Goal: Task Accomplishment & Management: Use online tool/utility

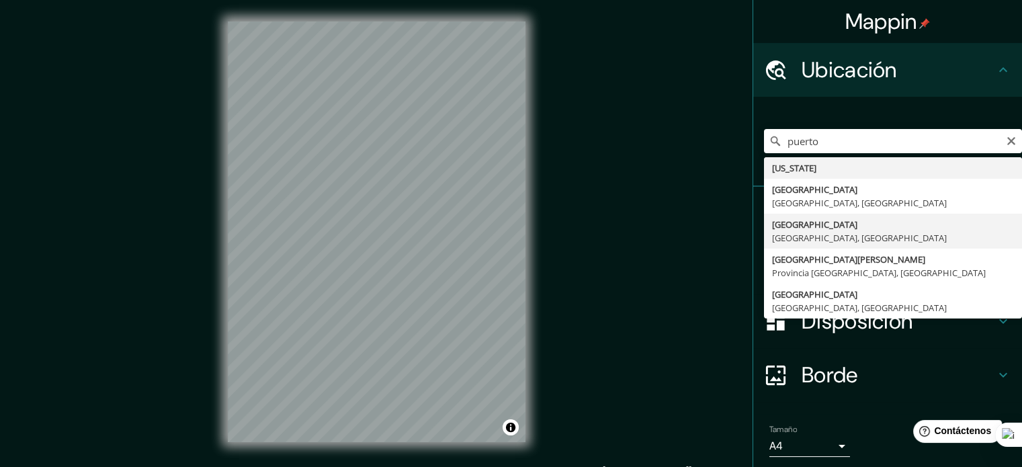
type input "[GEOGRAPHIC_DATA], [GEOGRAPHIC_DATA], [GEOGRAPHIC_DATA]"
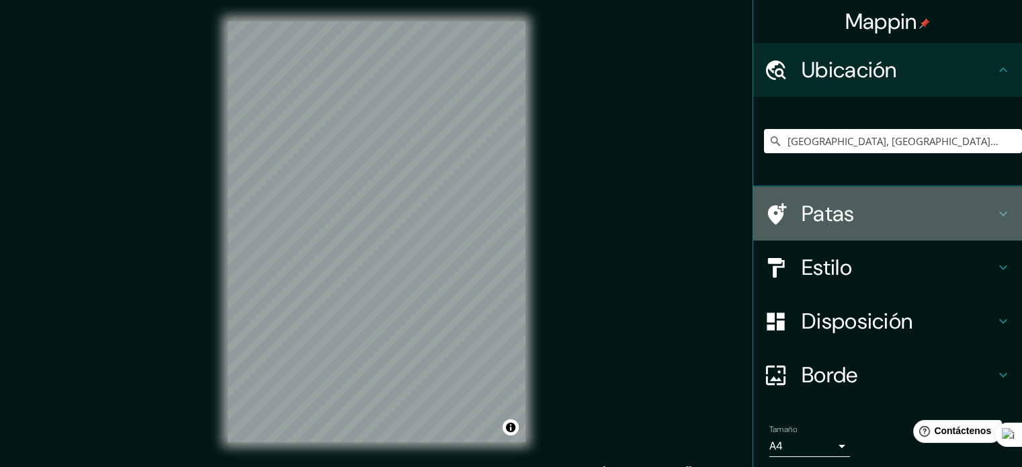
click at [995, 211] on icon at bounding box center [1003, 214] width 16 height 16
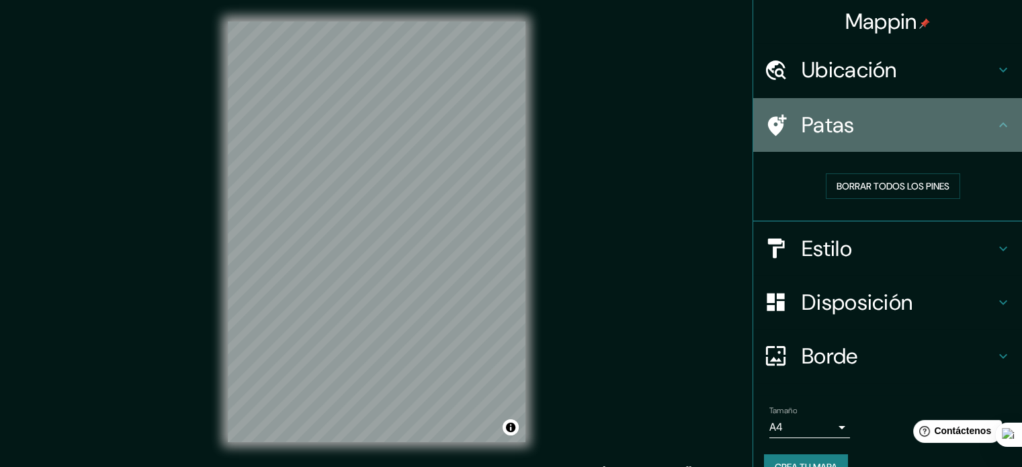
click at [995, 124] on icon at bounding box center [1003, 125] width 16 height 16
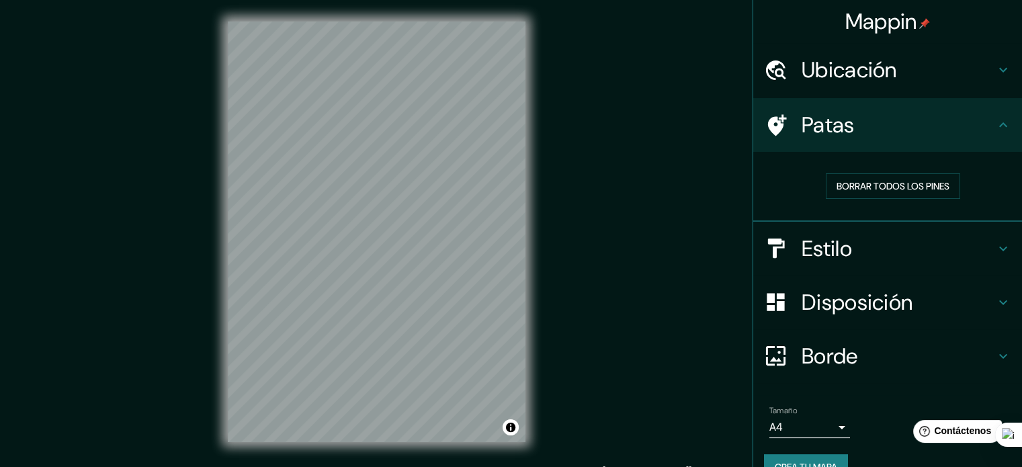
click at [976, 240] on h4 "Estilo" at bounding box center [897, 248] width 193 height 27
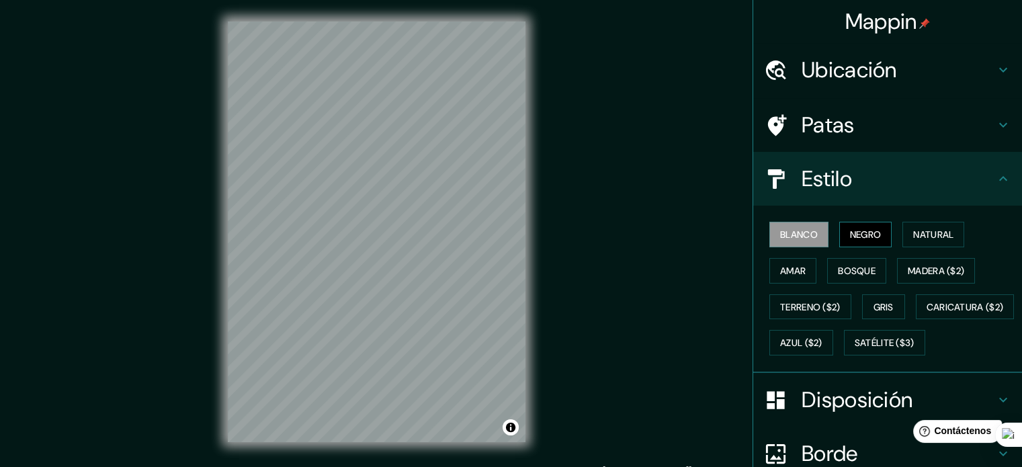
click at [879, 224] on button "Negro" at bounding box center [865, 235] width 53 height 26
click at [925, 236] on font "Natural" at bounding box center [933, 234] width 40 height 12
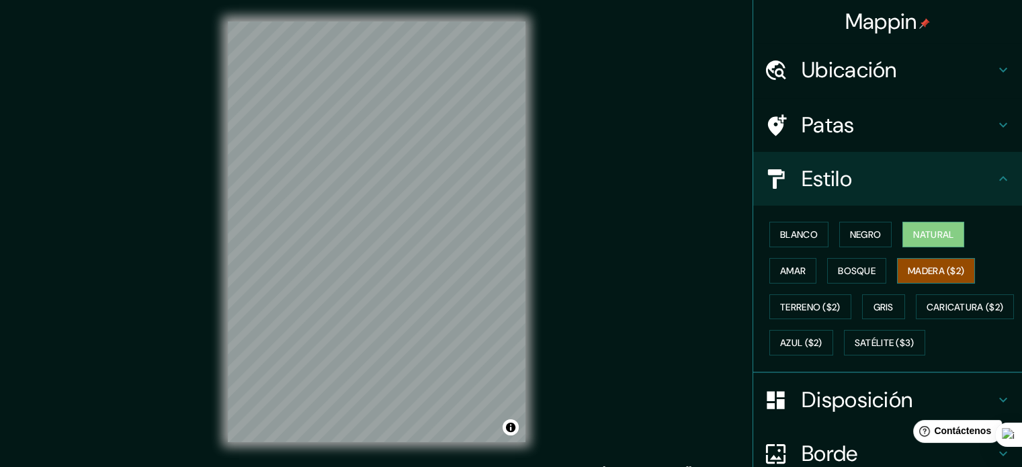
click at [914, 265] on font "Madera ($2)" at bounding box center [936, 271] width 56 height 12
click at [860, 267] on font "Bosque" at bounding box center [857, 271] width 38 height 12
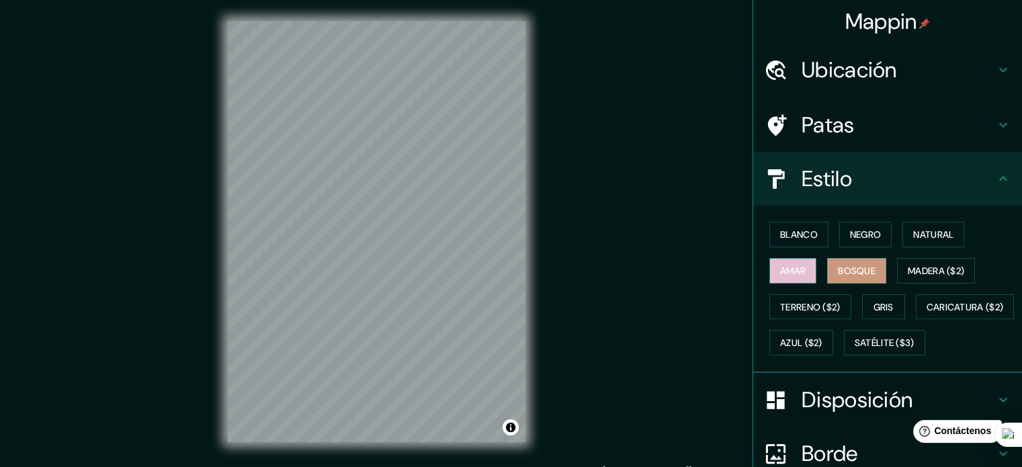
click at [789, 265] on font "Amar" at bounding box center [793, 271] width 26 height 12
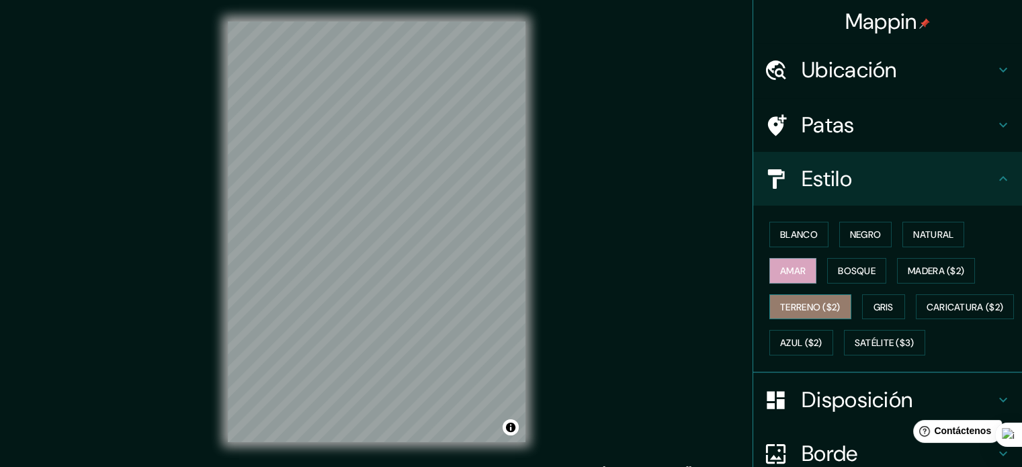
click at [787, 306] on font "Terreno ($2)" at bounding box center [810, 307] width 60 height 12
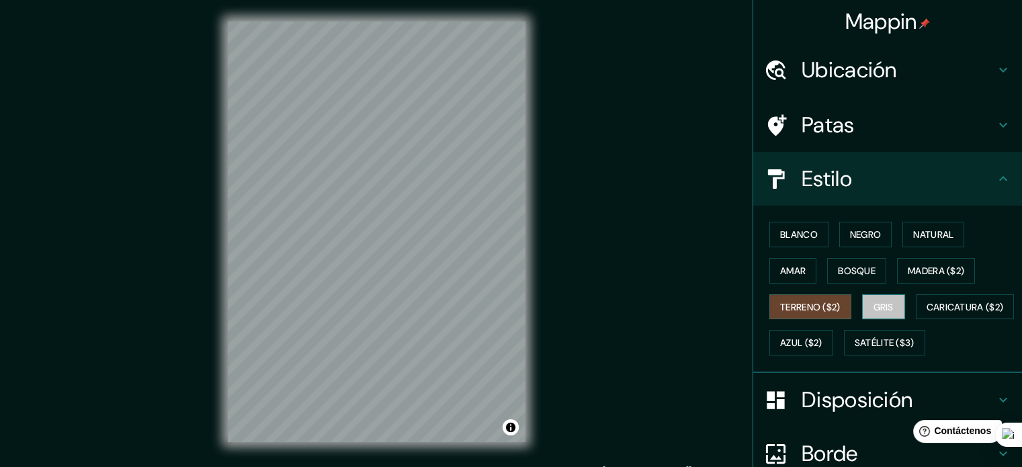
click at [873, 306] on font "Gris" at bounding box center [883, 307] width 20 height 12
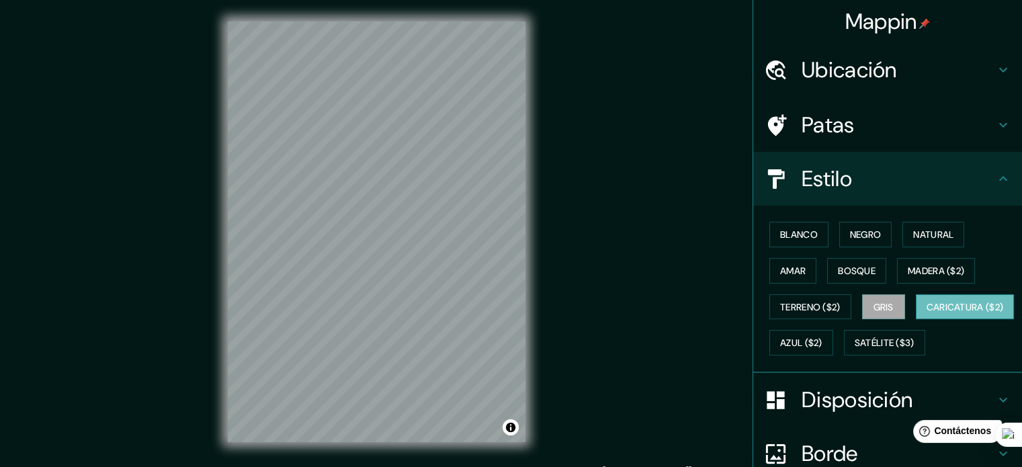
click at [926, 313] on font "Caricatura ($2)" at bounding box center [964, 307] width 77 height 12
click at [841, 266] on font "Bosque" at bounding box center [857, 271] width 38 height 12
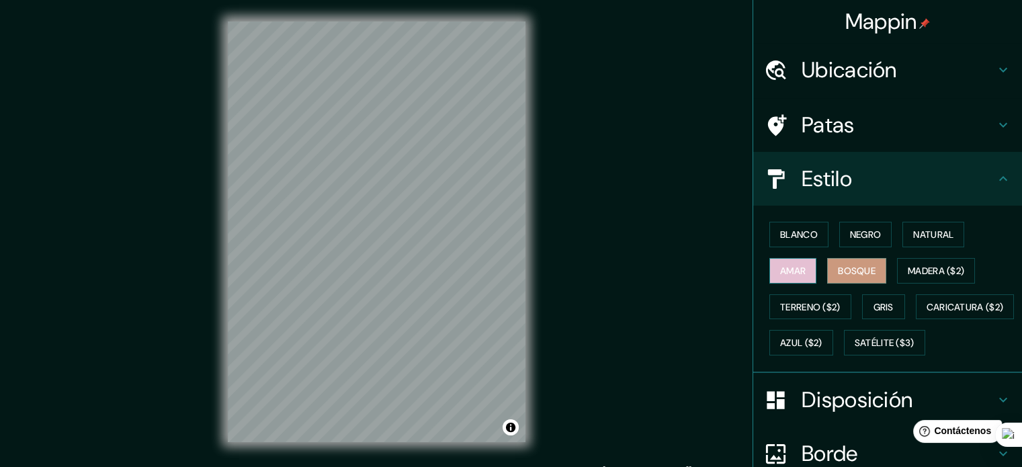
click at [789, 272] on font "Amar" at bounding box center [793, 271] width 26 height 12
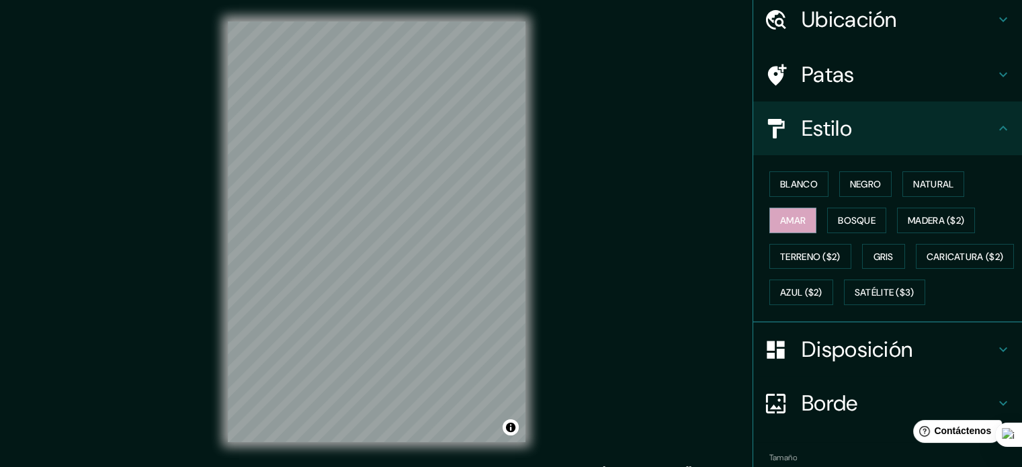
scroll to position [159, 0]
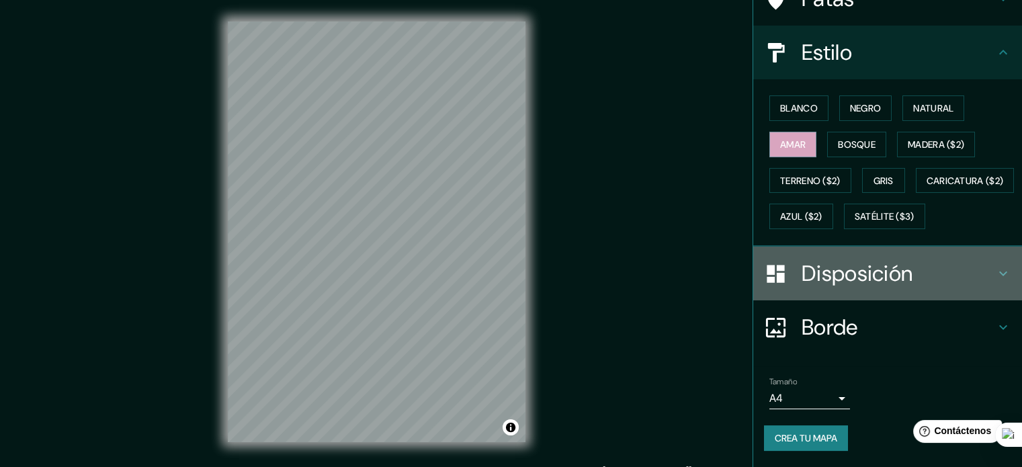
click at [822, 277] on font "Disposición" at bounding box center [856, 273] width 111 height 28
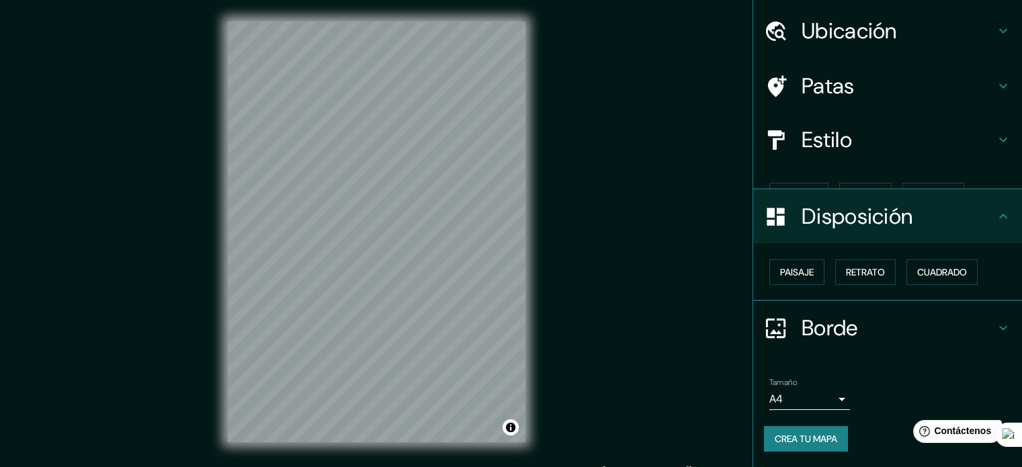
scroll to position [16, 0]
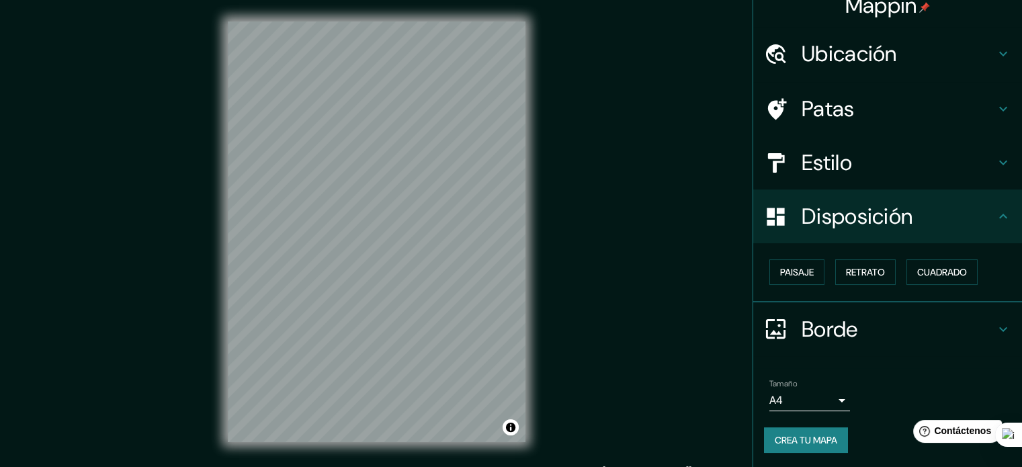
click at [806, 323] on font "Borde" at bounding box center [829, 329] width 56 height 28
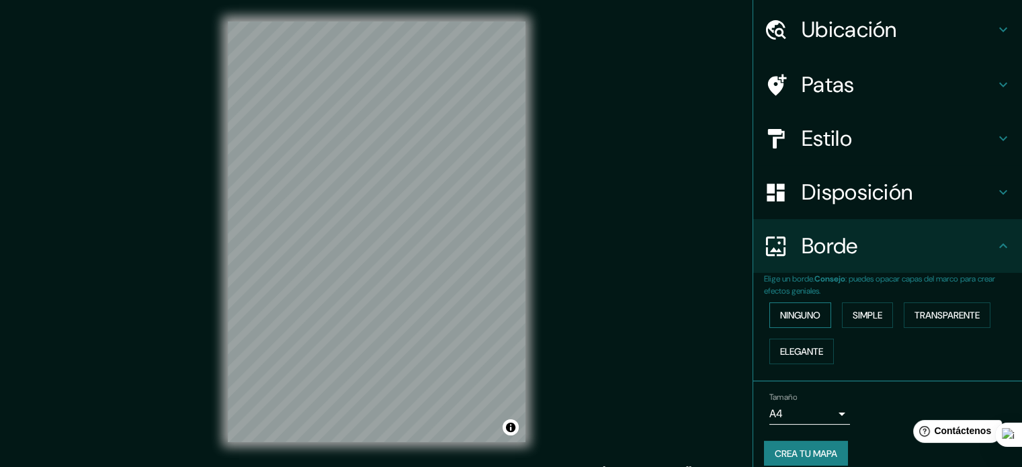
scroll to position [54, 0]
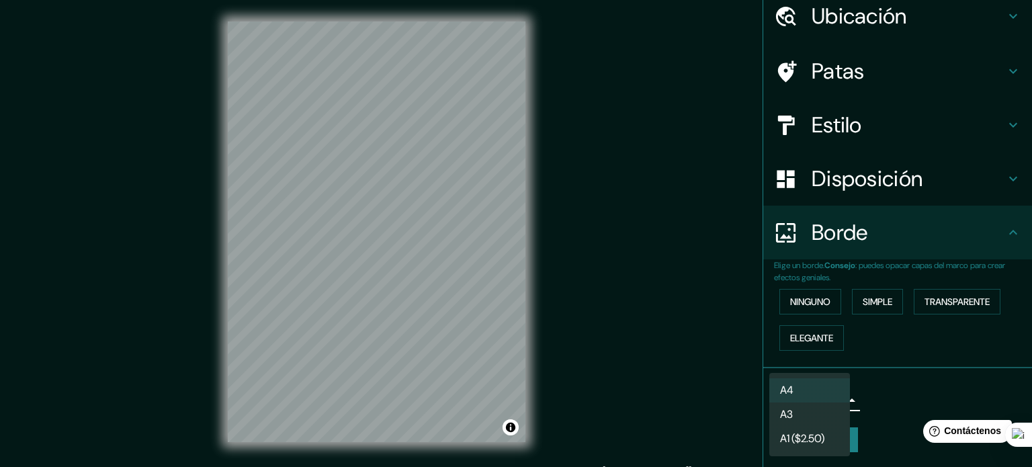
click at [797, 392] on body "Mappin Ubicación [GEOGRAPHIC_DATA], [GEOGRAPHIC_DATA], [GEOGRAPHIC_DATA] [GEOGR…" at bounding box center [516, 233] width 1032 height 467
click at [806, 388] on li "A4" at bounding box center [809, 390] width 81 height 25
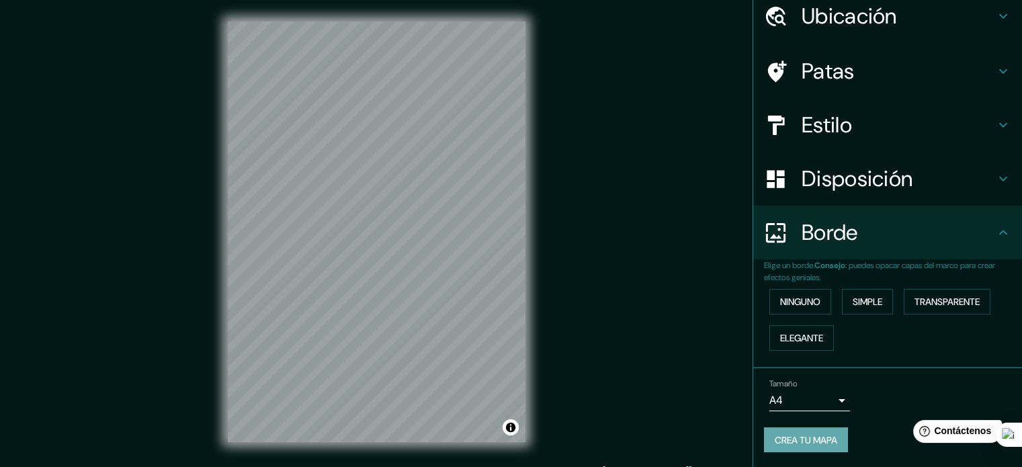
click at [799, 434] on font "Crea tu mapa" at bounding box center [806, 440] width 62 height 12
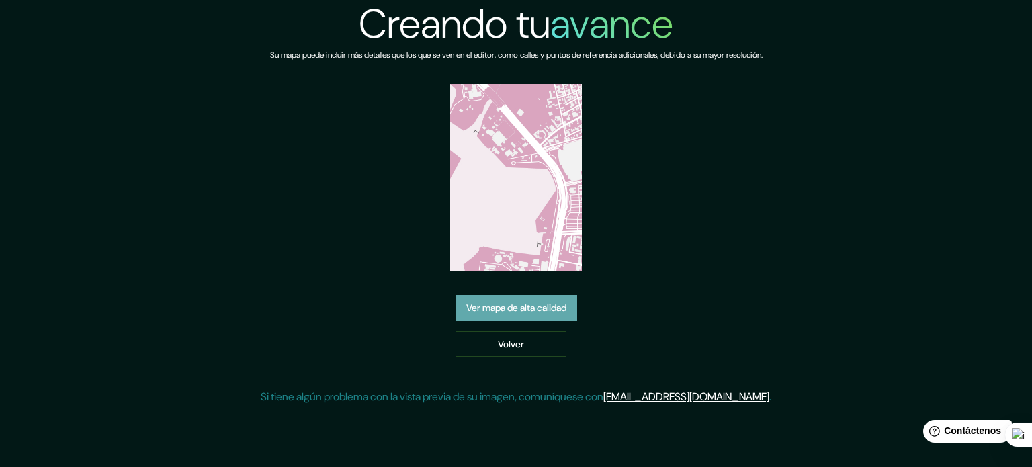
click at [550, 302] on font "Ver mapa de alta calidad" at bounding box center [516, 308] width 100 height 12
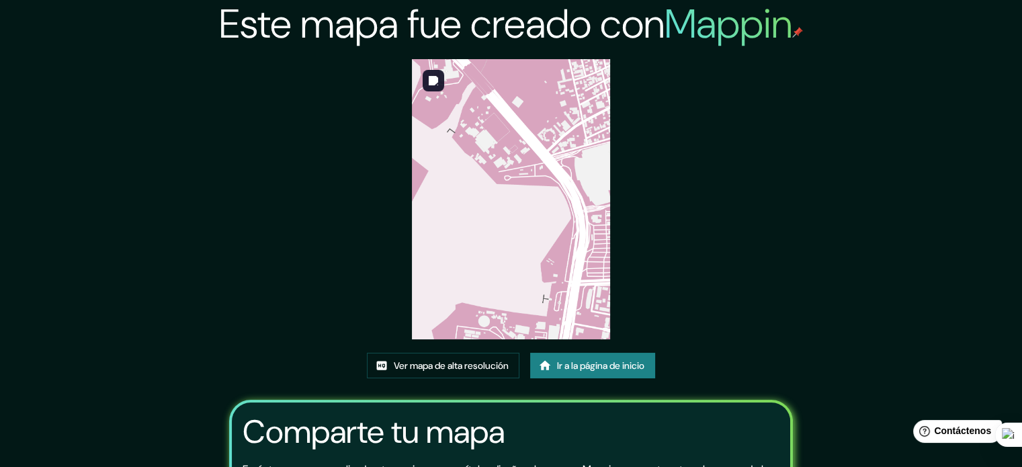
click at [529, 229] on img at bounding box center [511, 199] width 198 height 280
click at [486, 361] on font "Ver mapa de alta resolución" at bounding box center [451, 365] width 115 height 12
